Goal: Information Seeking & Learning: Learn about a topic

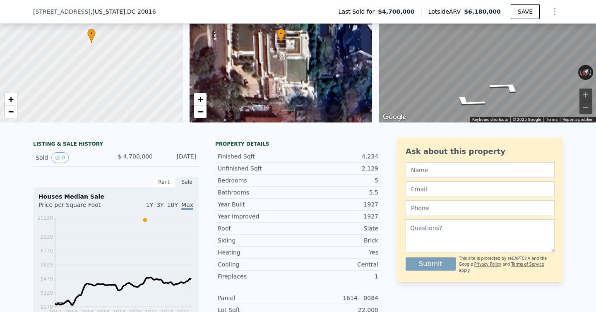
scroll to position [85, 0]
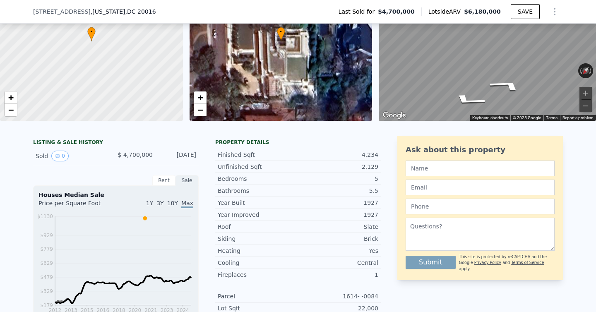
click at [42, 154] on div "Sold 0" at bounding box center [73, 156] width 74 height 11
click at [163, 183] on div "Rent" at bounding box center [163, 180] width 23 height 11
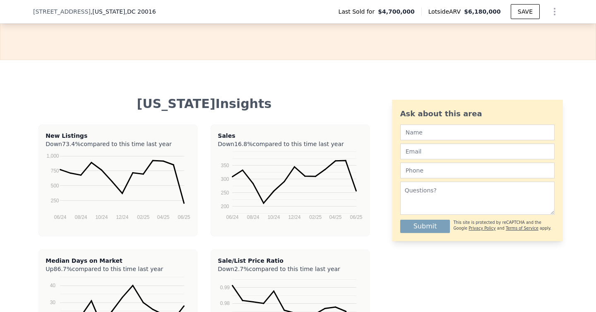
scroll to position [1476, 0]
click at [391, 14] on span "$4,700,000" at bounding box center [396, 11] width 37 height 8
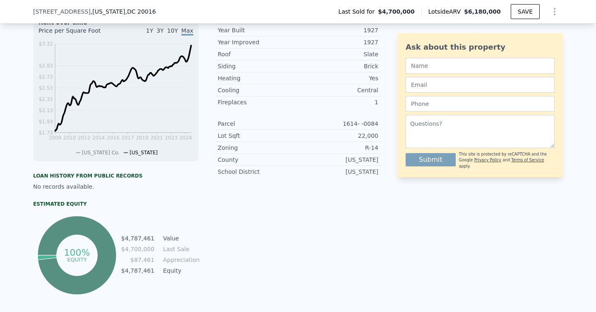
scroll to position [188, 0]
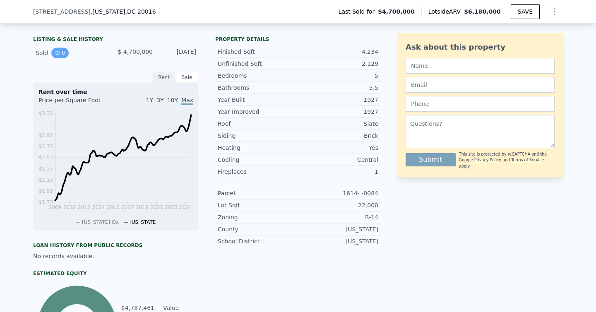
click at [60, 53] on button "0" at bounding box center [59, 53] width 17 height 11
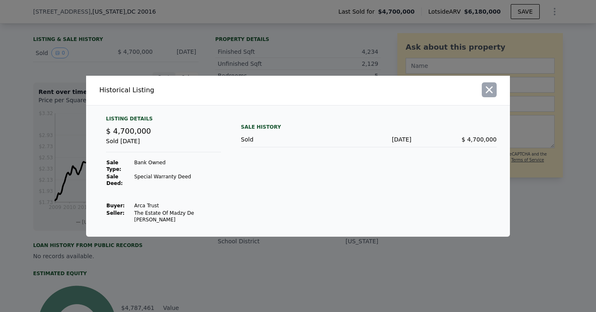
click at [489, 92] on icon "button" at bounding box center [490, 90] width 12 height 12
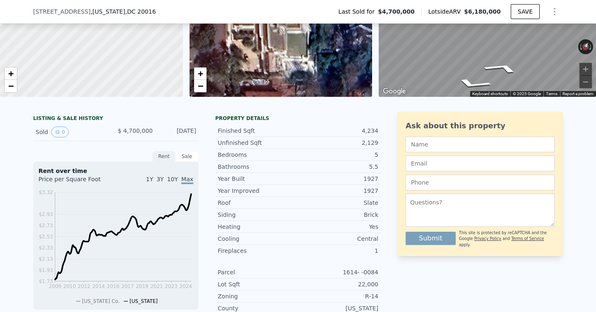
scroll to position [0, 0]
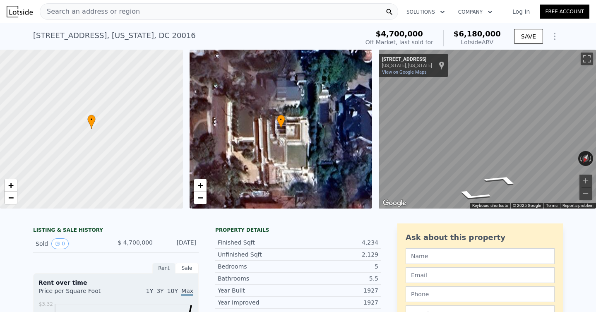
click at [331, 238] on div "Finished Sqft 4,234" at bounding box center [298, 243] width 166 height 12
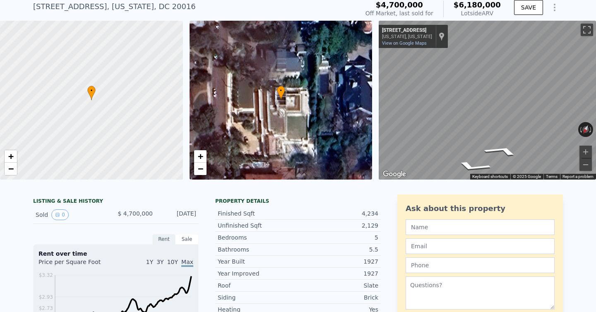
scroll to position [8, 0]
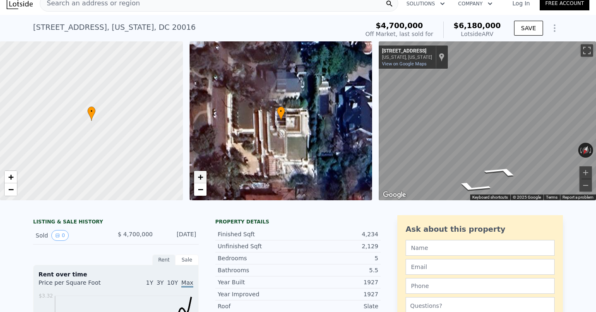
click at [200, 177] on span "+" at bounding box center [200, 177] width 5 height 10
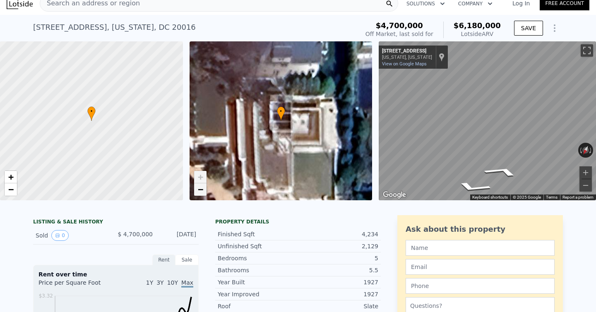
click at [200, 192] on span "−" at bounding box center [200, 189] width 5 height 10
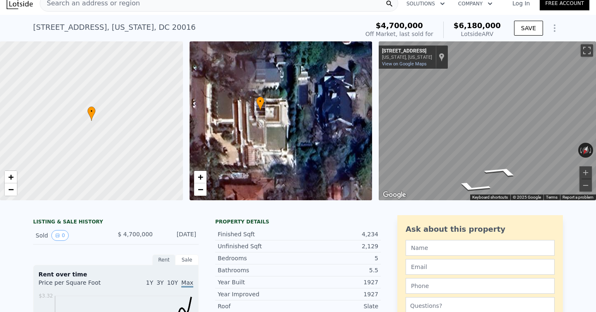
drag, startPoint x: 257, startPoint y: 152, endPoint x: 236, endPoint y: 142, distance: 23.0
click at [236, 142] on div "• + −" at bounding box center [281, 120] width 183 height 159
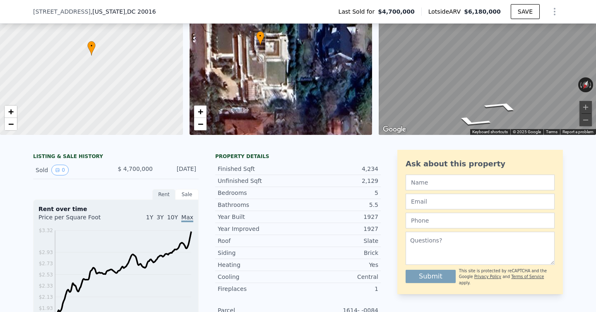
scroll to position [71, 0]
